Goal: Task Accomplishment & Management: Manage account settings

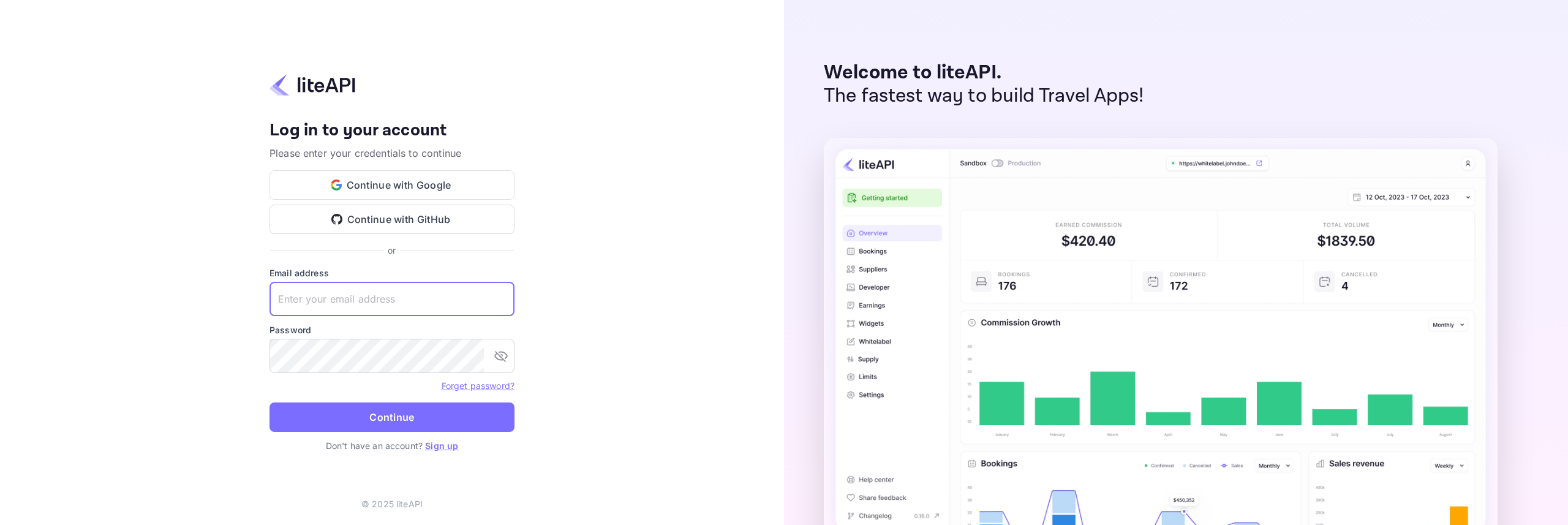
click at [425, 295] on input "text" at bounding box center [392, 299] width 245 height 35
type input "[EMAIL_ADDRESS][DOMAIN_NAME]"
click at [471, 411] on button "Continue" at bounding box center [392, 417] width 245 height 29
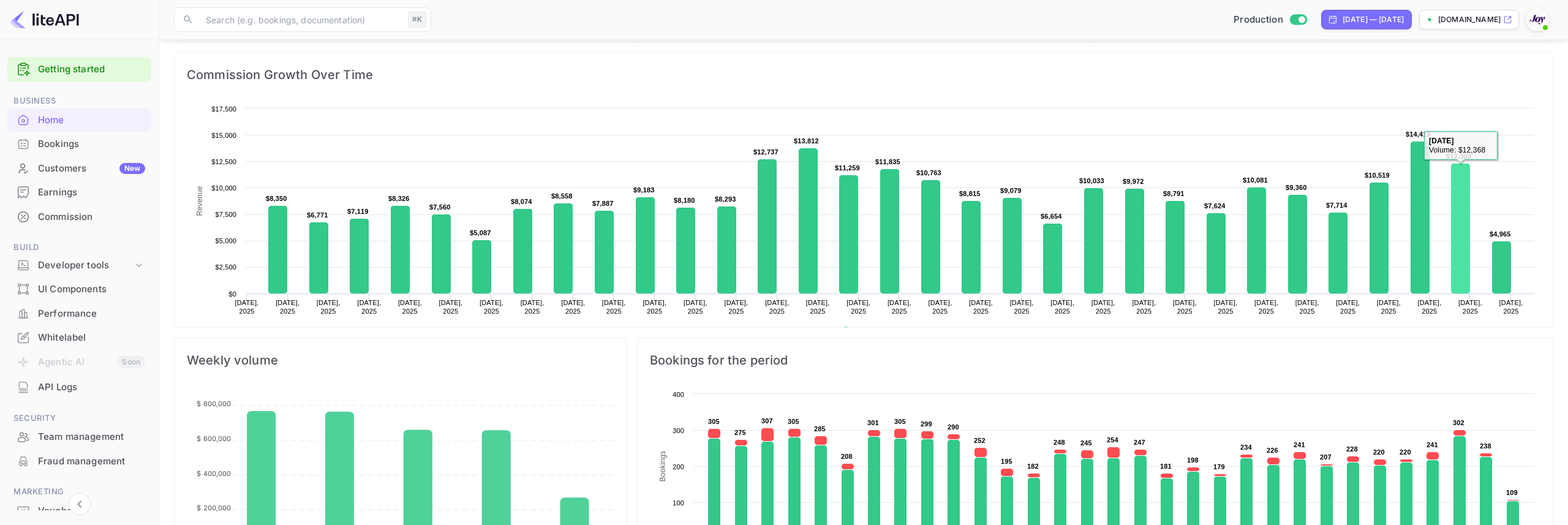
scroll to position [309, 0]
